Goal: Task Accomplishment & Management: Complete application form

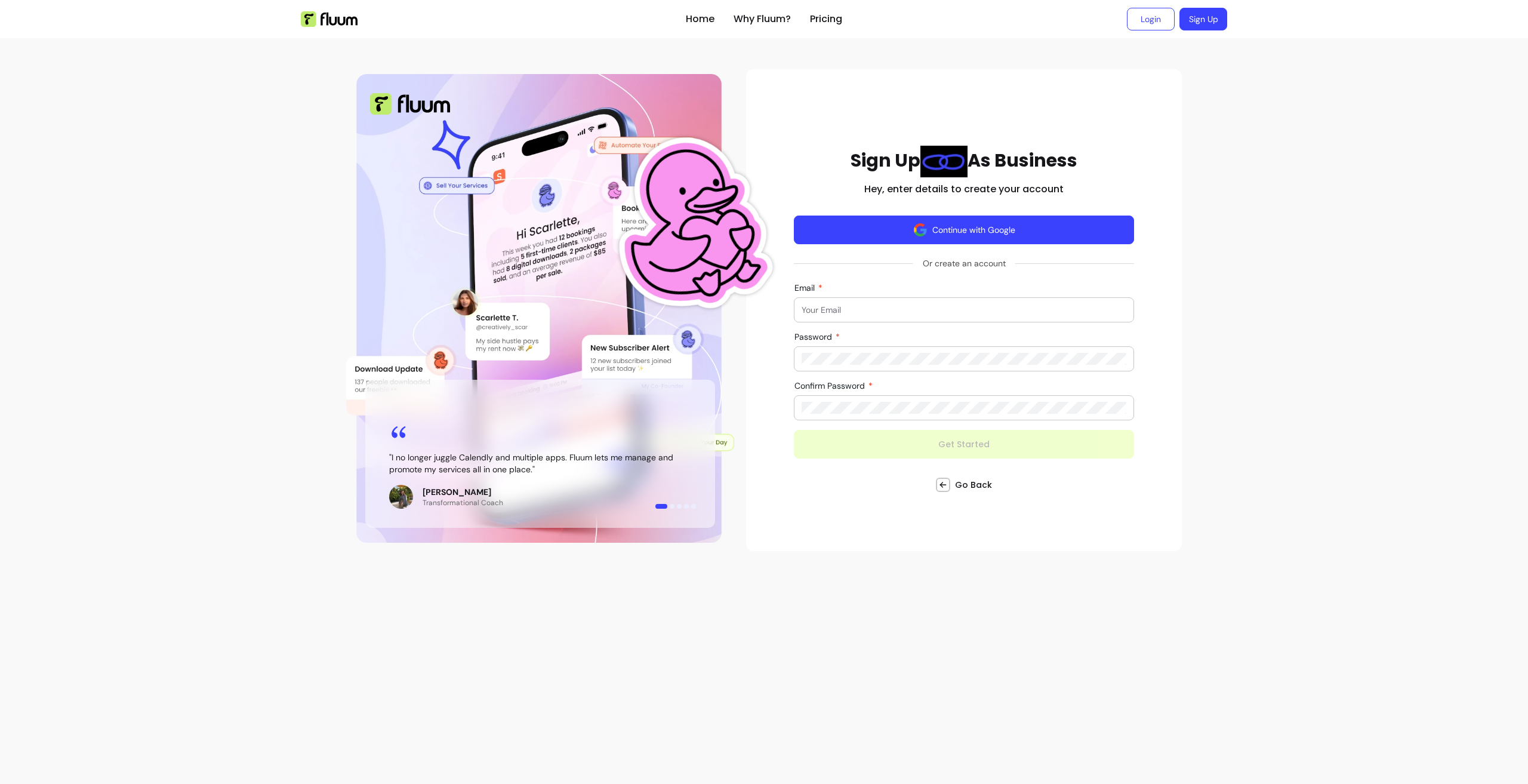
click at [936, 234] on button "Continue with Google" at bounding box center [964, 230] width 341 height 29
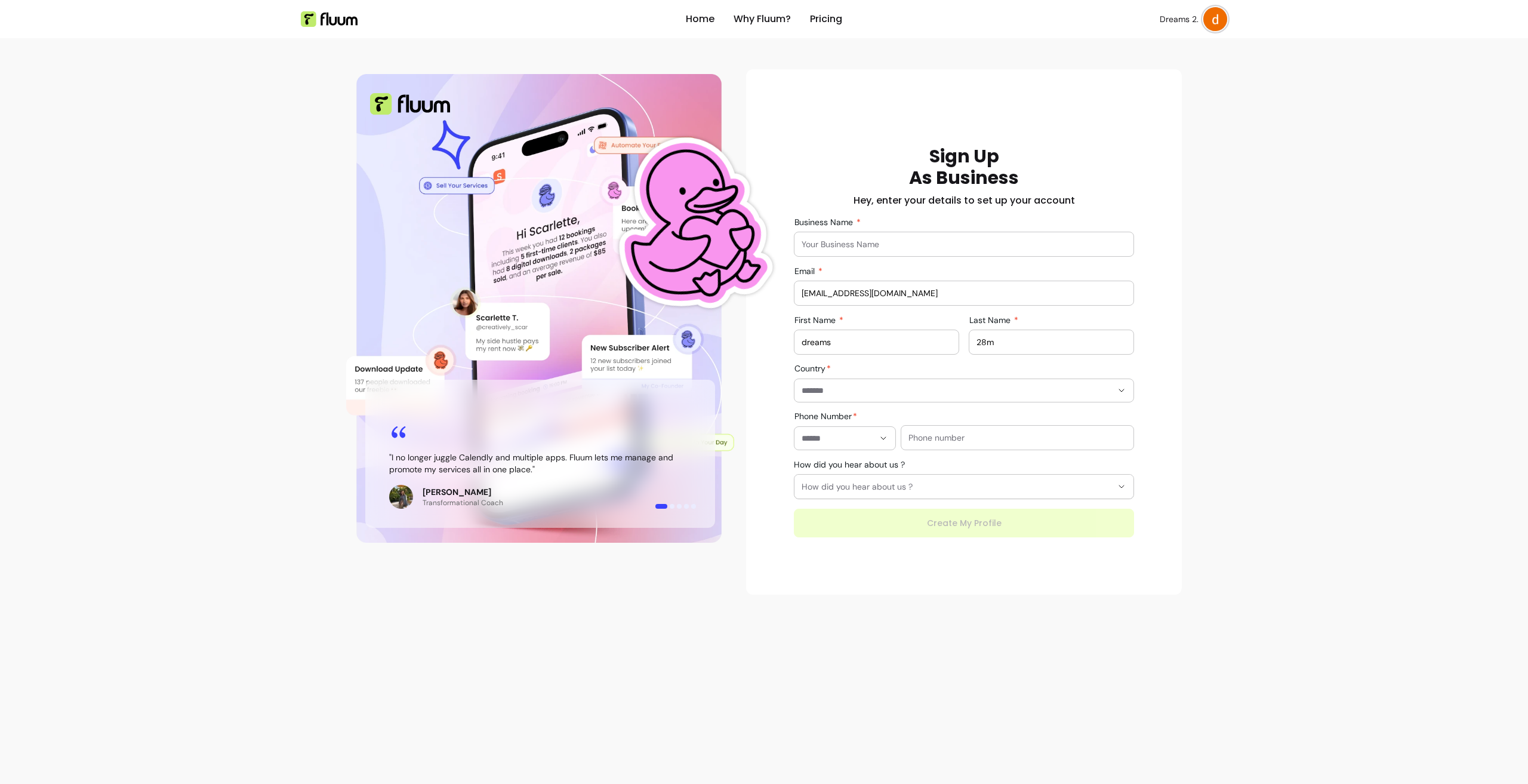
click at [872, 234] on div at bounding box center [964, 244] width 325 height 24
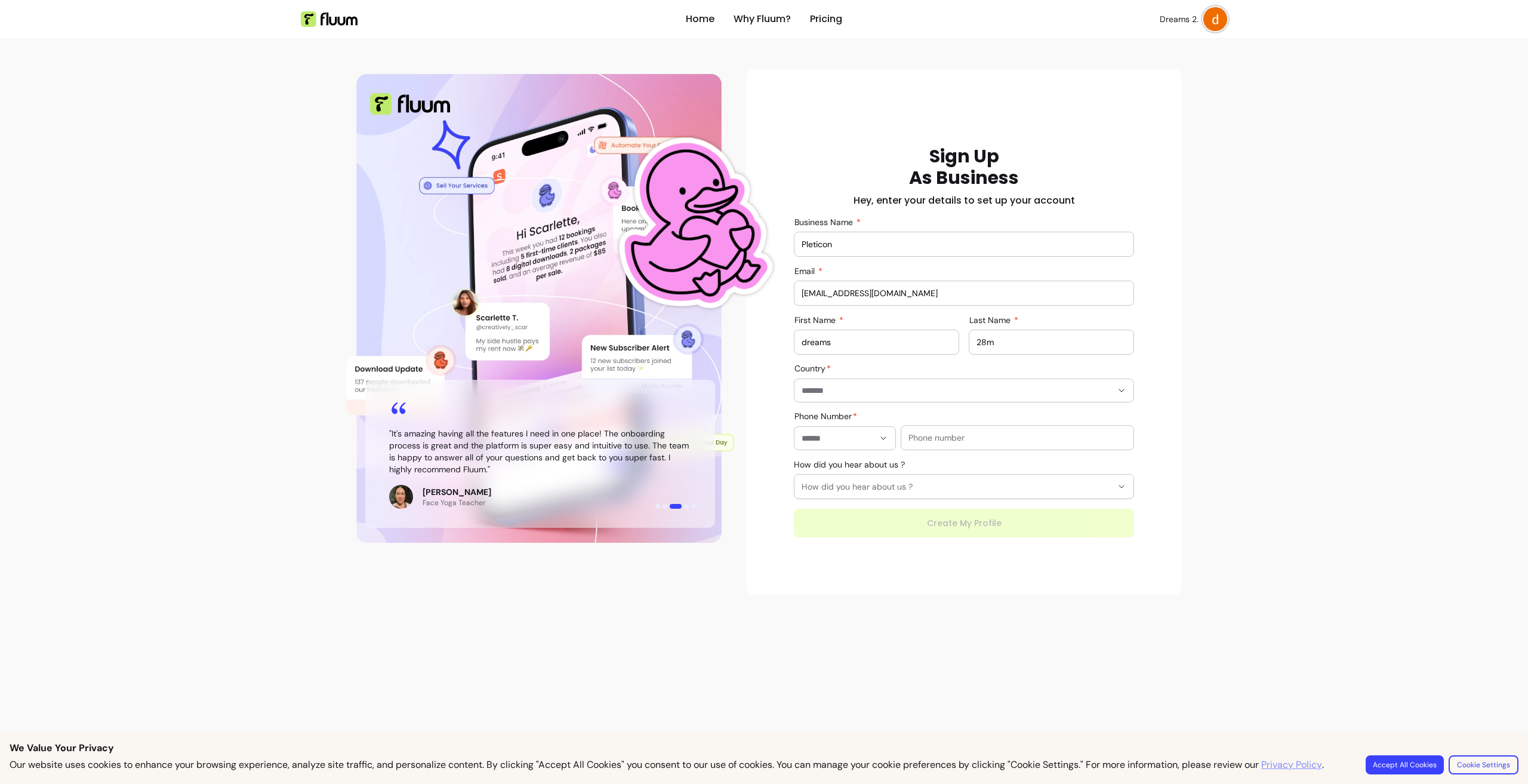
type input "Pleticon"
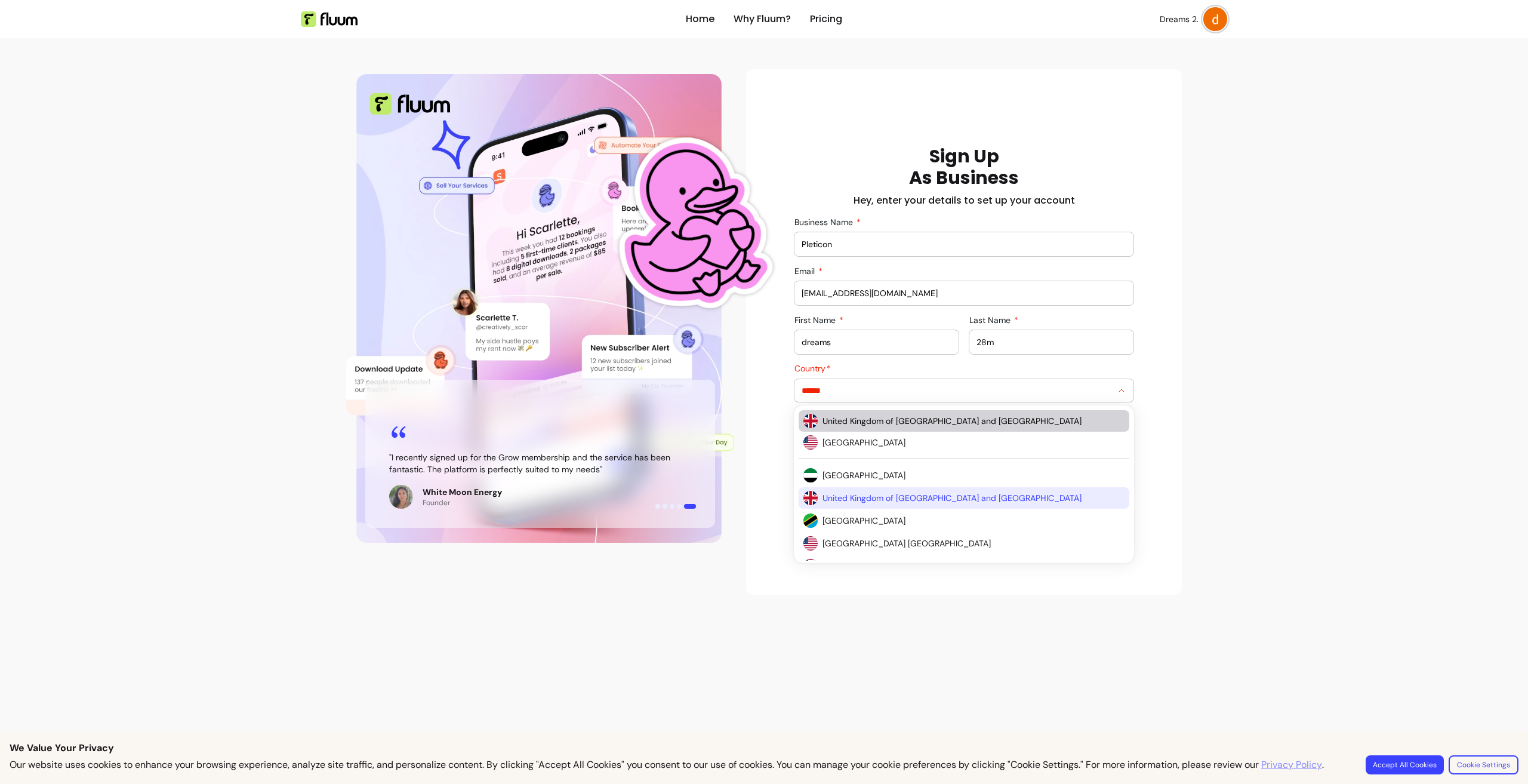
click at [925, 417] on span "United Kingdom of [GEOGRAPHIC_DATA] and [GEOGRAPHIC_DATA]" at bounding box center [968, 420] width 290 height 12
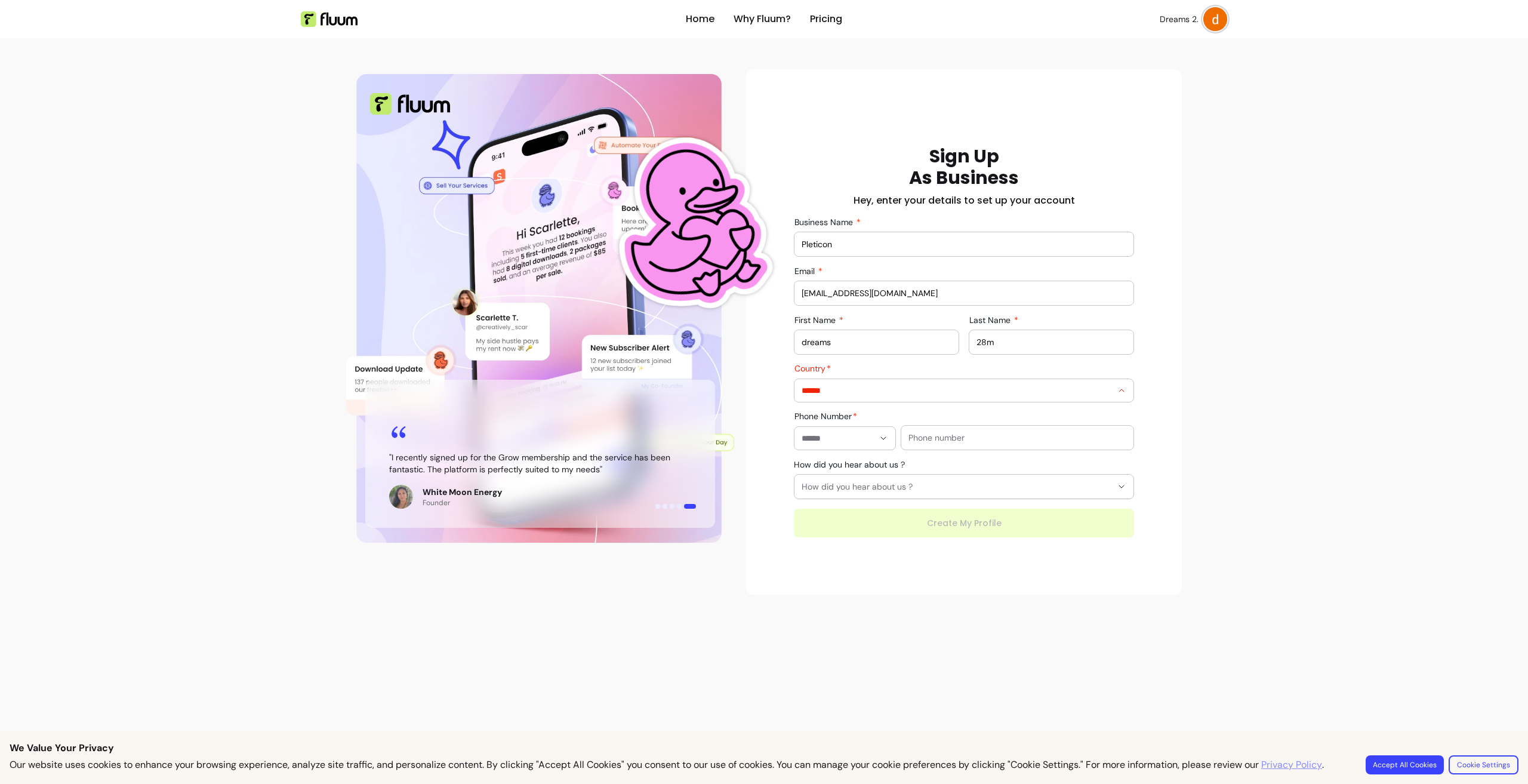
type input "**********"
click at [927, 438] on input "text" at bounding box center [1017, 438] width 218 height 12
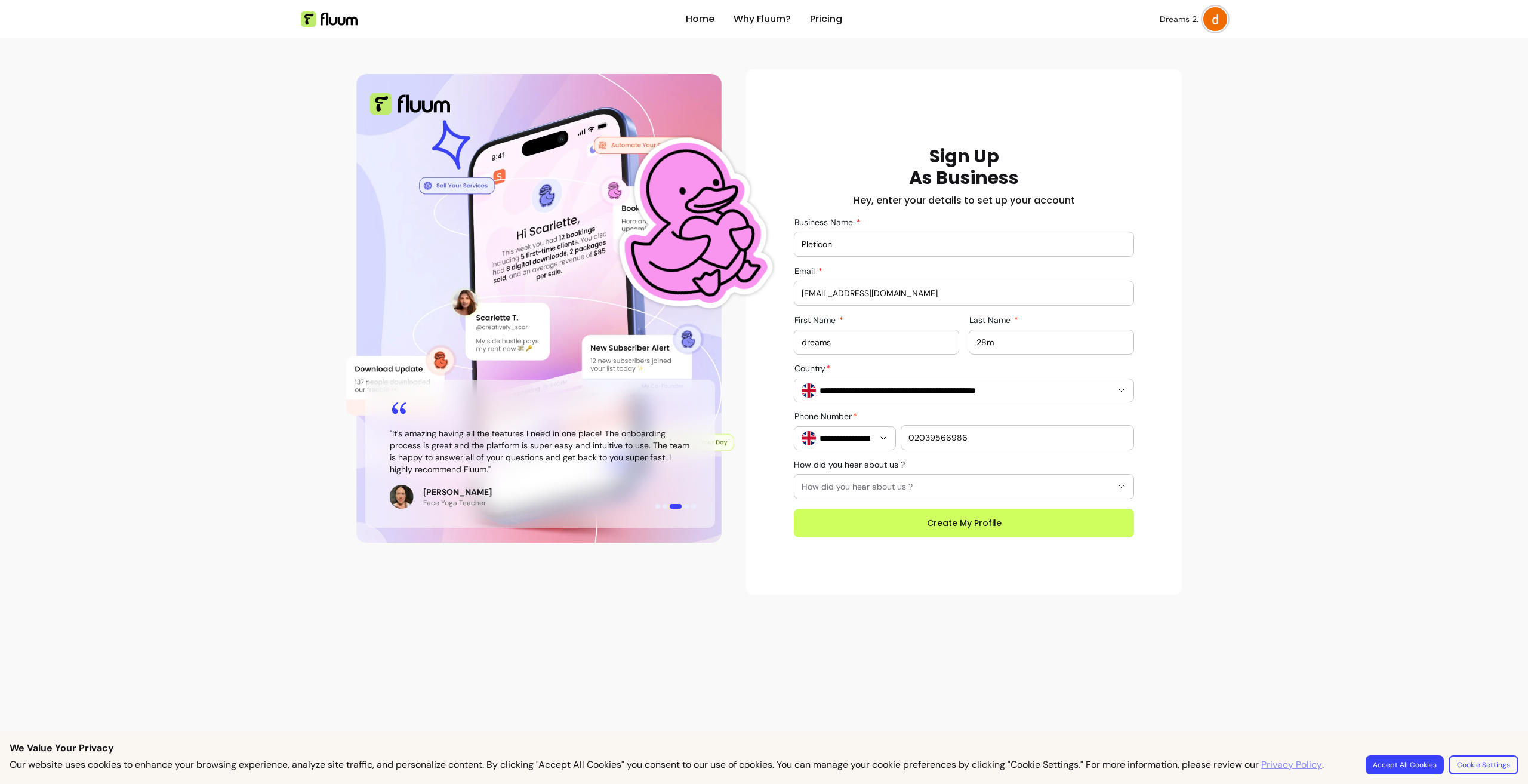
click at [933, 440] on input "02039566986" at bounding box center [1017, 438] width 218 height 12
type input "02036566986"
click at [998, 519] on button "Create My Profile" at bounding box center [964, 522] width 341 height 29
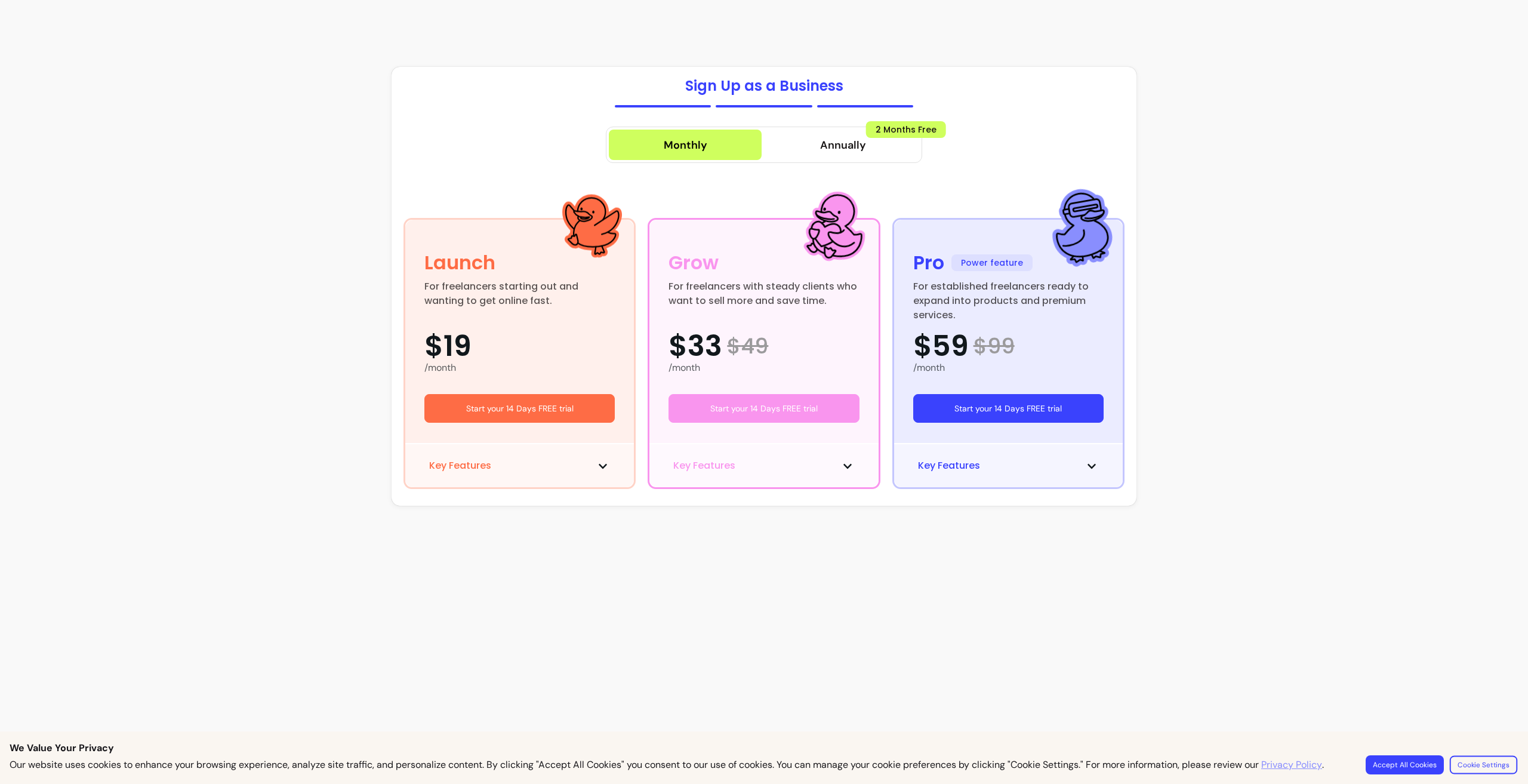
click at [1479, 768] on button "Cookie Settings" at bounding box center [1484, 764] width 67 height 18
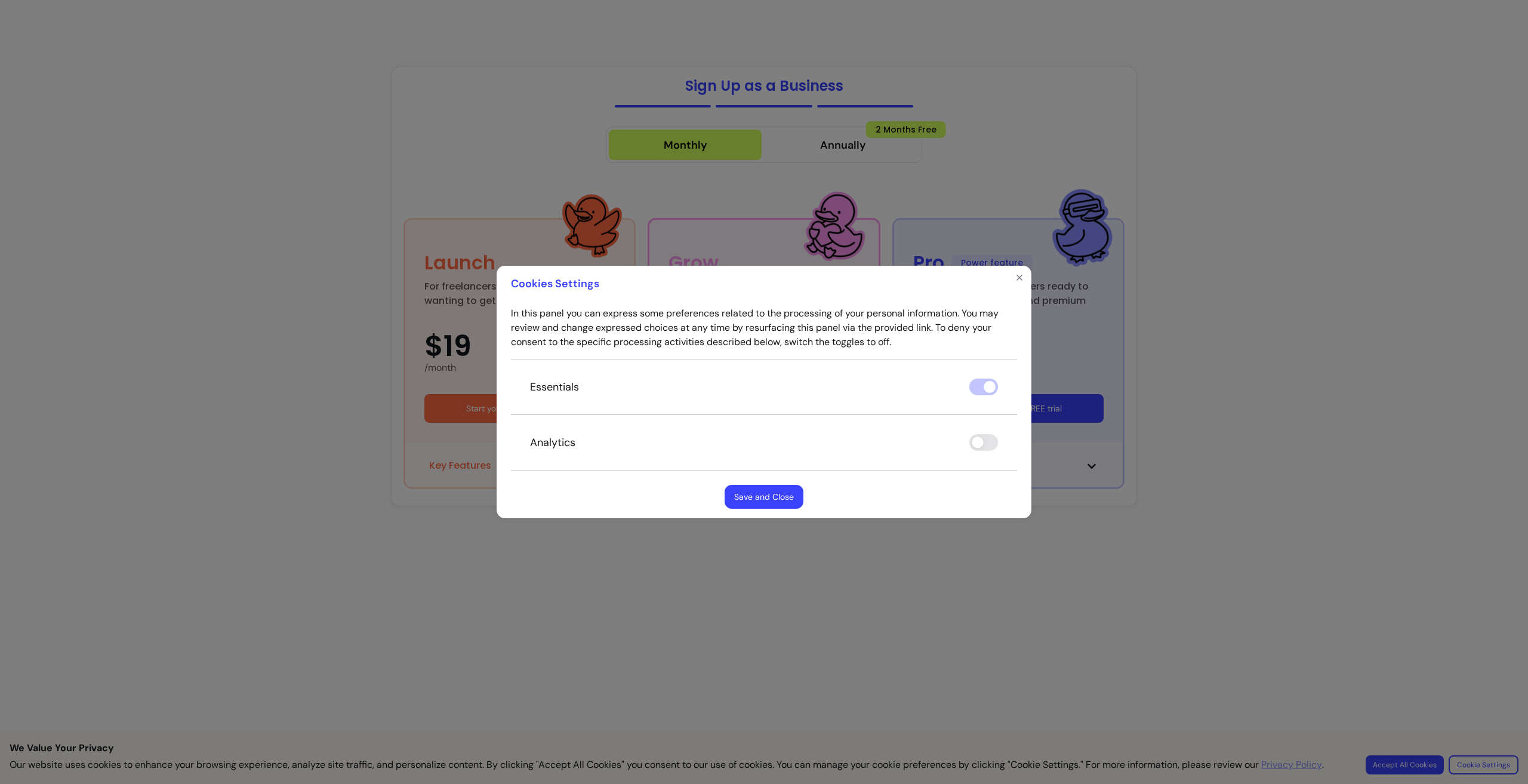
click at [773, 499] on button "Save and Close" at bounding box center [764, 496] width 79 height 24
